Goal: Task Accomplishment & Management: Complete application form

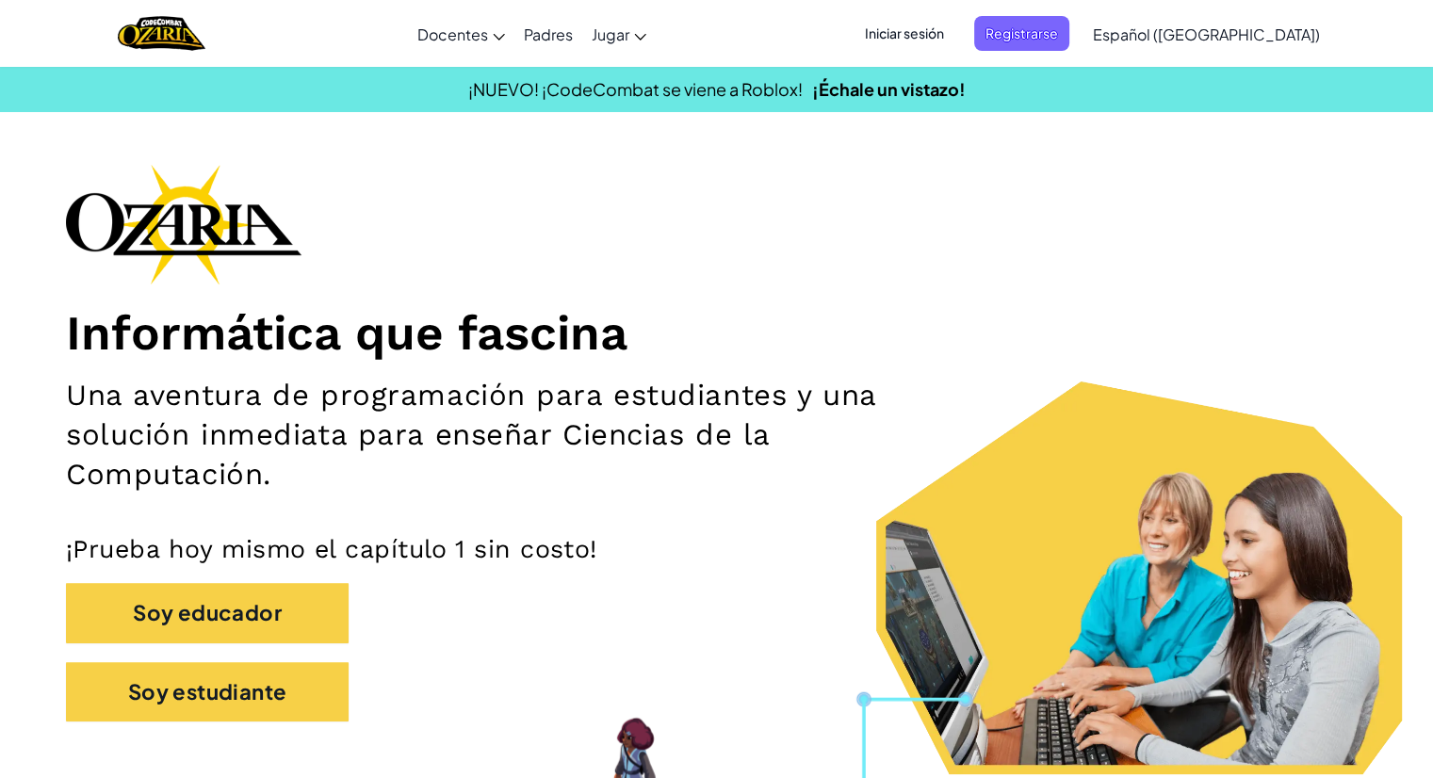
click at [956, 31] on span "Iniciar sesión" at bounding box center [905, 33] width 102 height 35
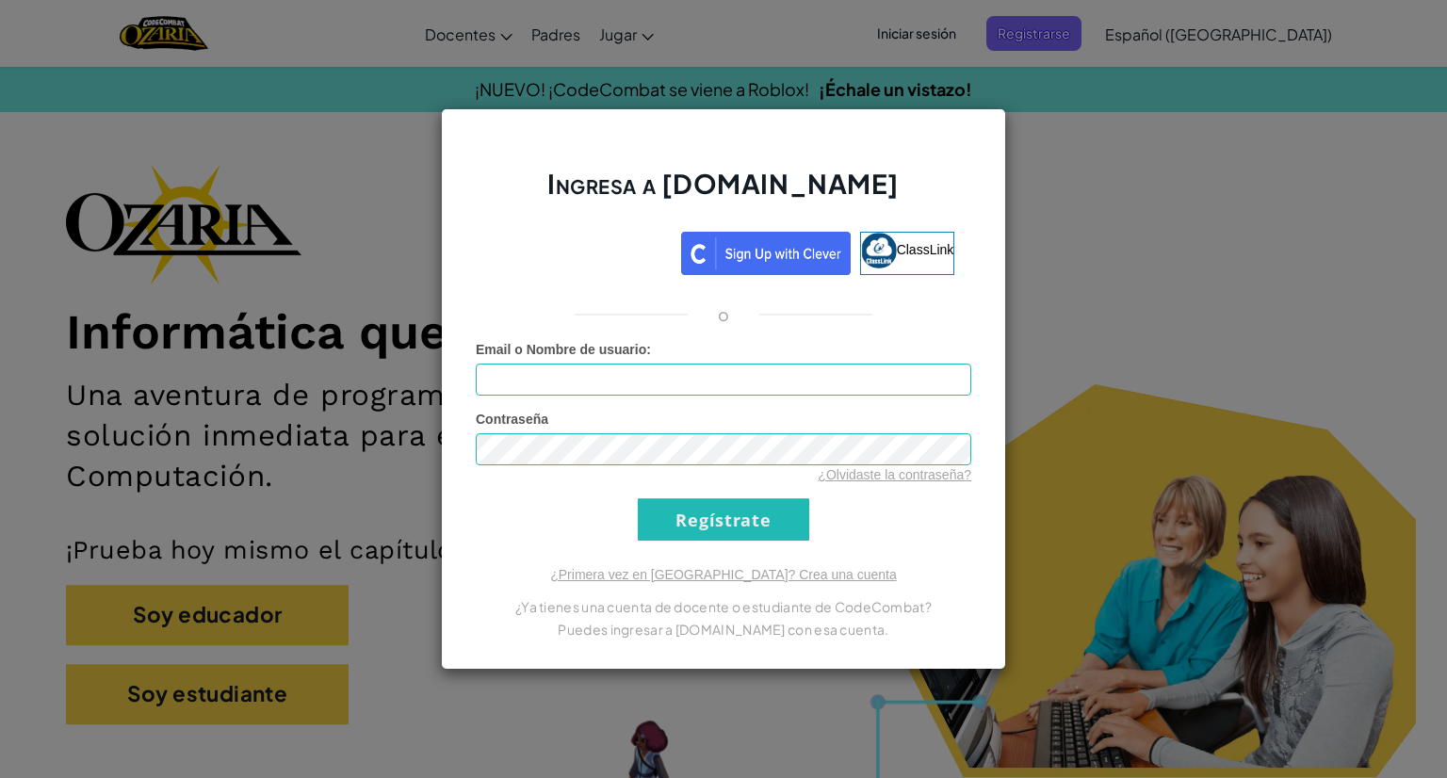
click at [1176, 259] on div "Ingresa a [DOMAIN_NAME] ClassLink o Error desconocido. Email o Nombre de usuari…" at bounding box center [723, 389] width 1447 height 778
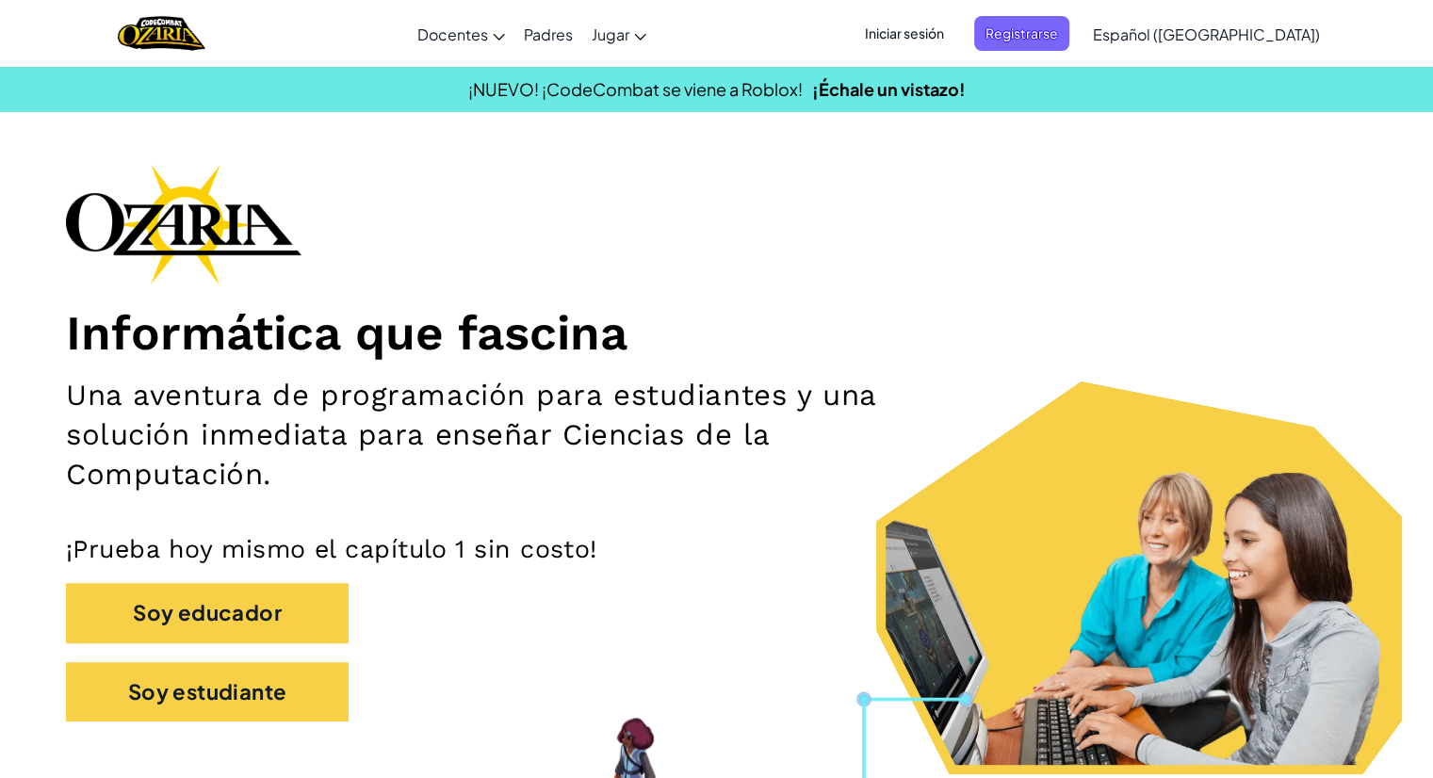
click at [923, 30] on span "Iniciar sesión" at bounding box center [905, 33] width 102 height 35
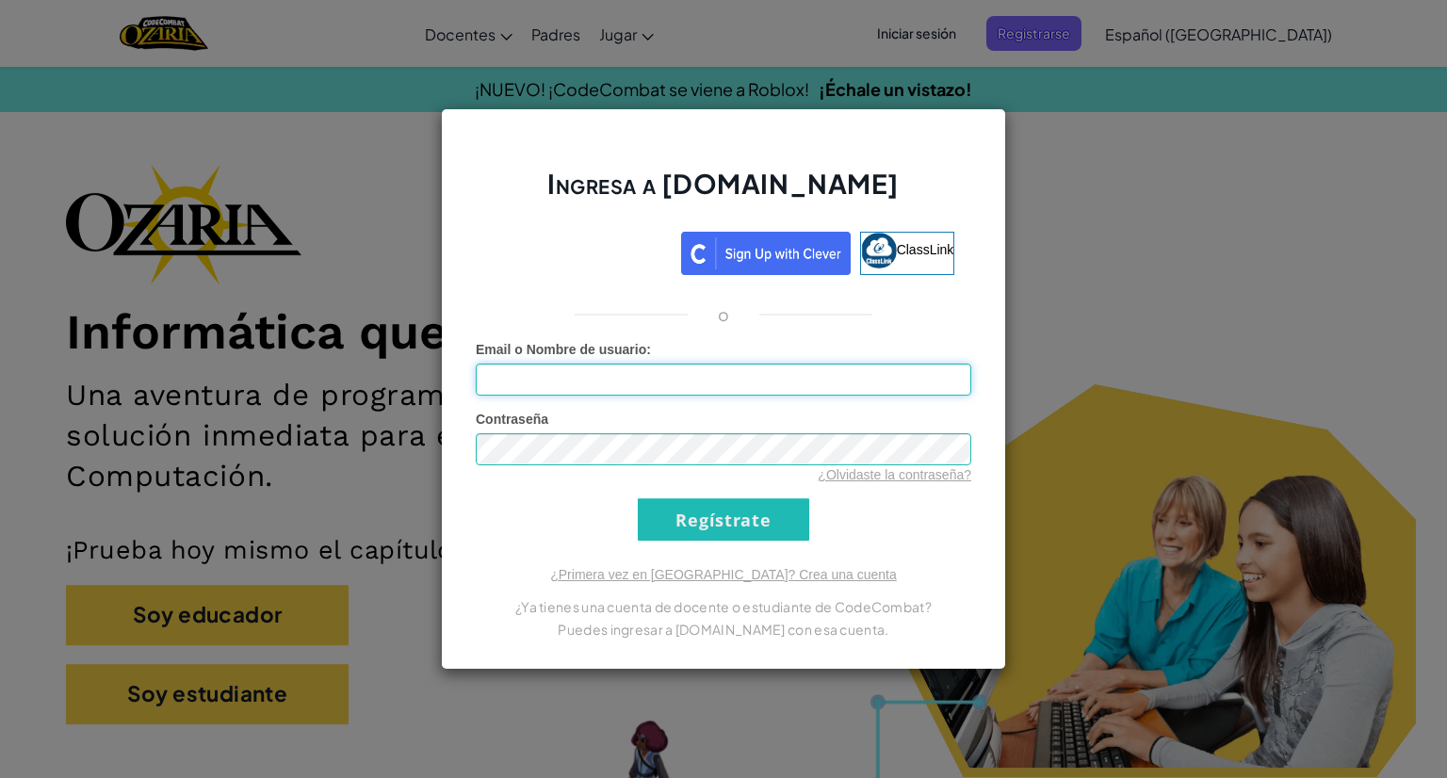
click at [652, 382] on input "Email o Nombre de usuario :" at bounding box center [724, 380] width 496 height 32
type input "[PERSON_NAME]"
drag, startPoint x: 705, startPoint y: 517, endPoint x: 682, endPoint y: 525, distance: 23.8
click at [682, 525] on input "Regístrate" at bounding box center [724, 519] width 172 height 42
